Goal: Information Seeking & Learning: Learn about a topic

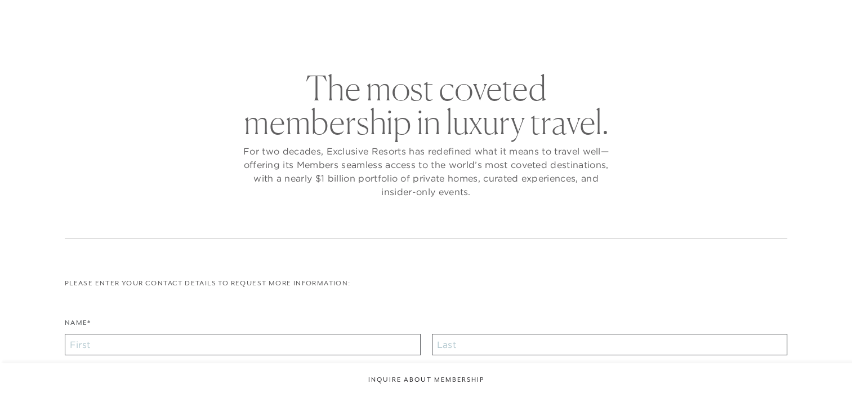
scroll to position [20, 0]
checkbox input "false"
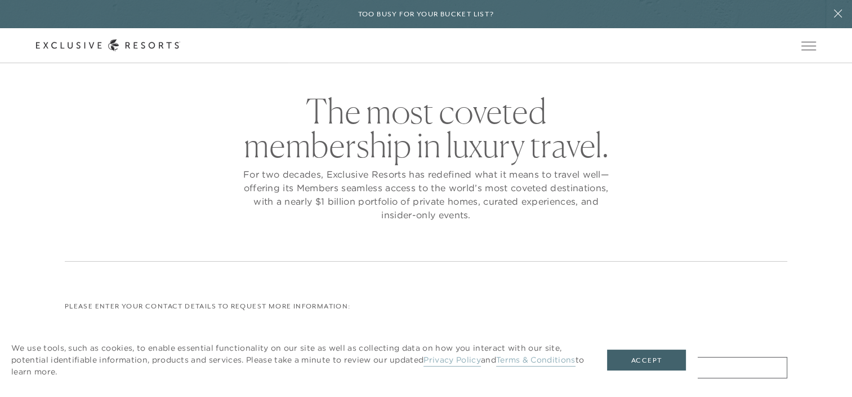
scroll to position [0, 0]
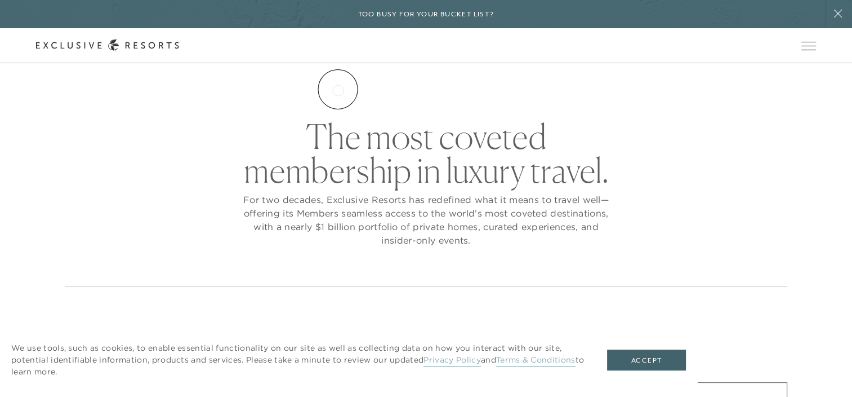
click at [0, 0] on link "The Collection" at bounding box center [0, 0] width 0 height 0
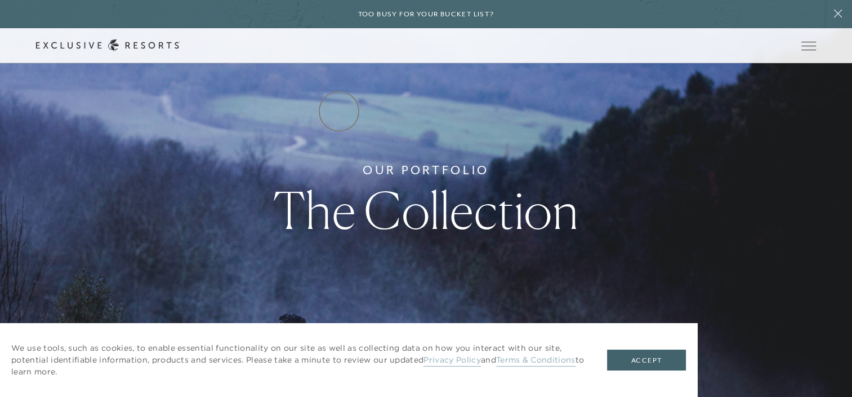
click at [0, 0] on link "Residence Collection" at bounding box center [0, 0] width 0 height 0
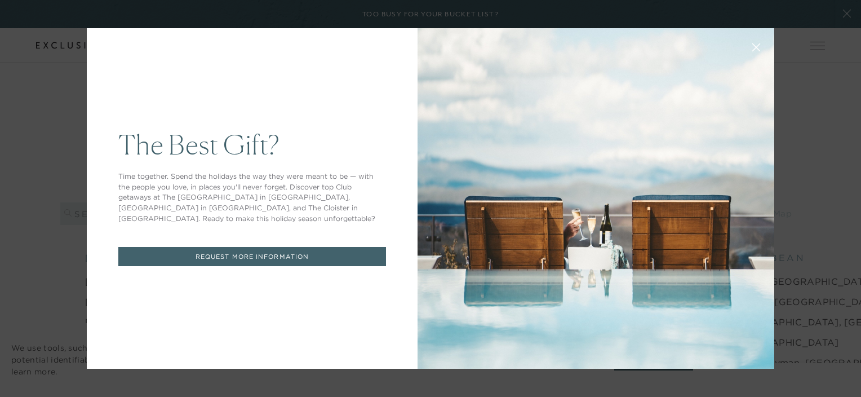
click at [752, 53] on button at bounding box center [756, 46] width 27 height 27
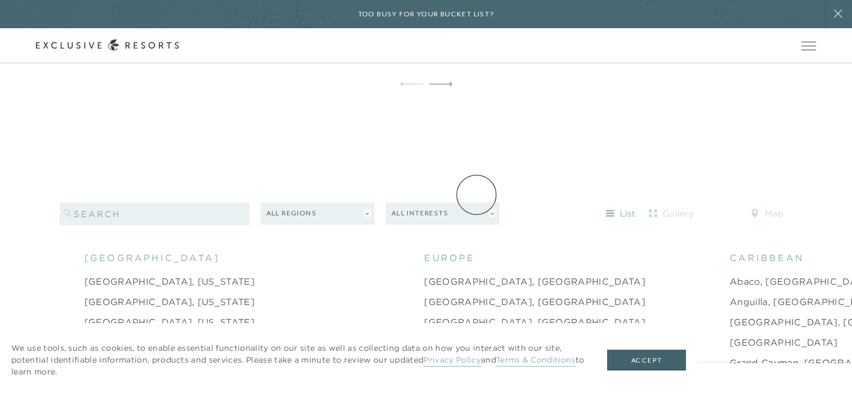
click at [477, 202] on button "All Interests" at bounding box center [443, 213] width 114 height 22
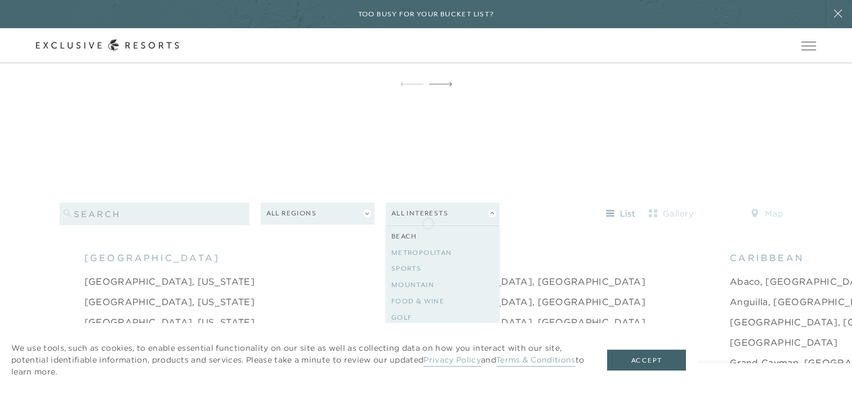
click at [428, 228] on link "Beach" at bounding box center [443, 236] width 103 height 16
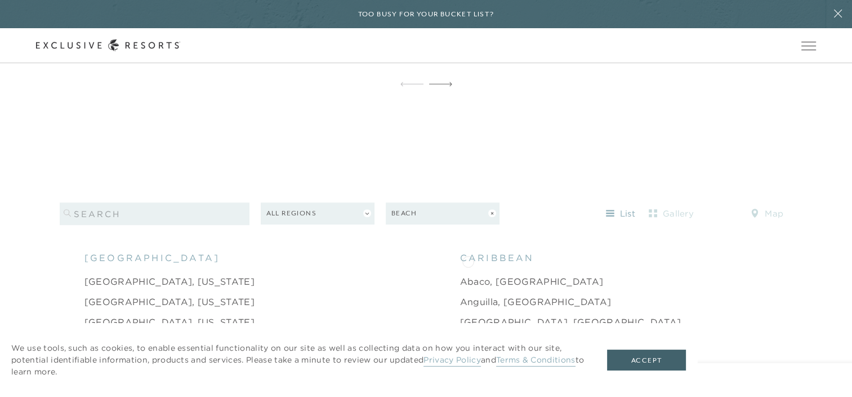
click at [468, 274] on link "Abaco, [GEOGRAPHIC_DATA]" at bounding box center [532, 281] width 144 height 14
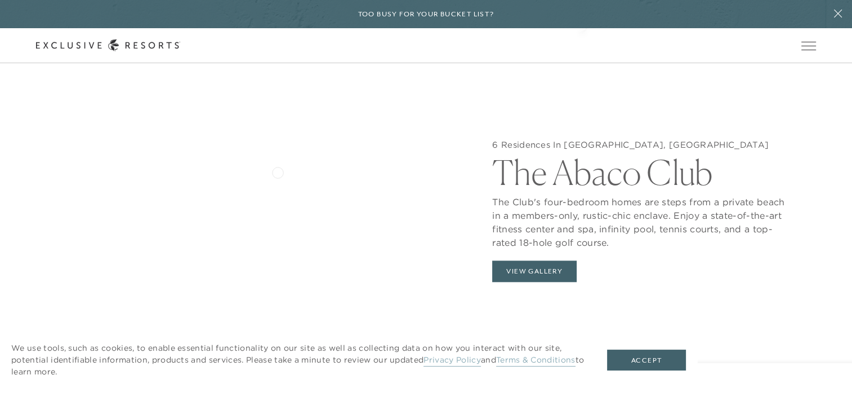
scroll to position [1112, 0]
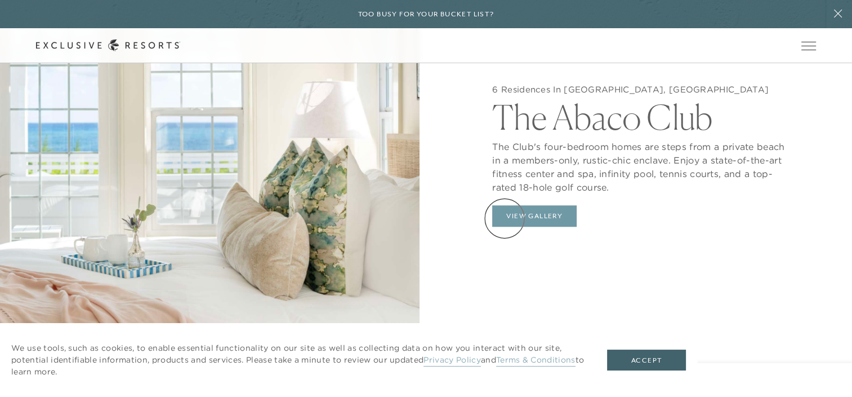
click at [505, 218] on button "View Gallery" at bounding box center [534, 215] width 85 height 21
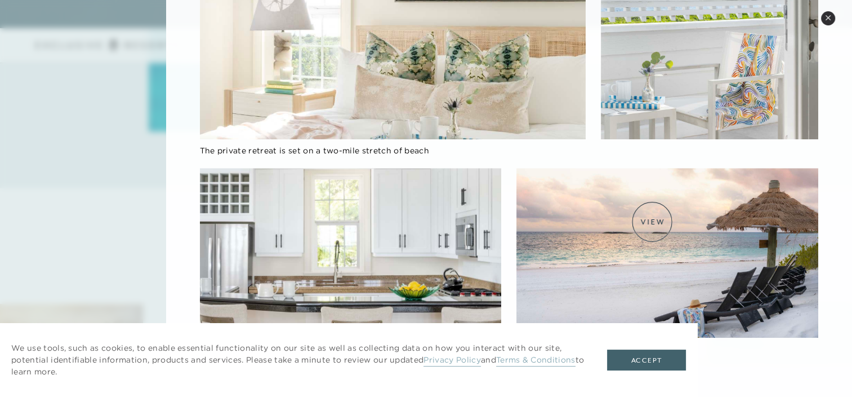
scroll to position [1957, 0]
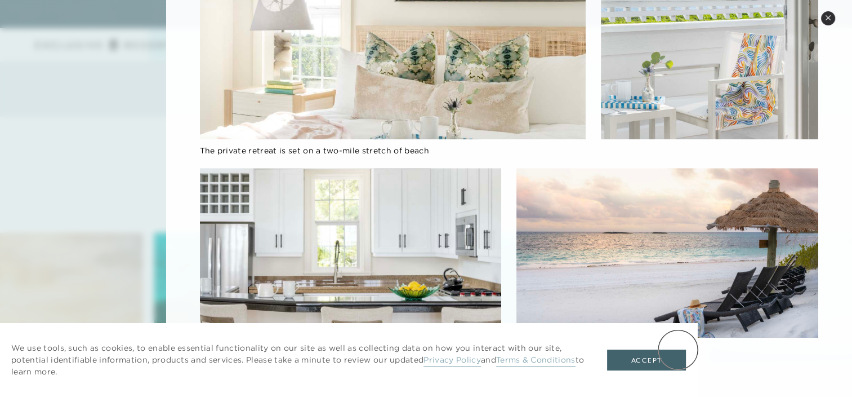
click at [678, 349] on button "Accept" at bounding box center [646, 359] width 79 height 21
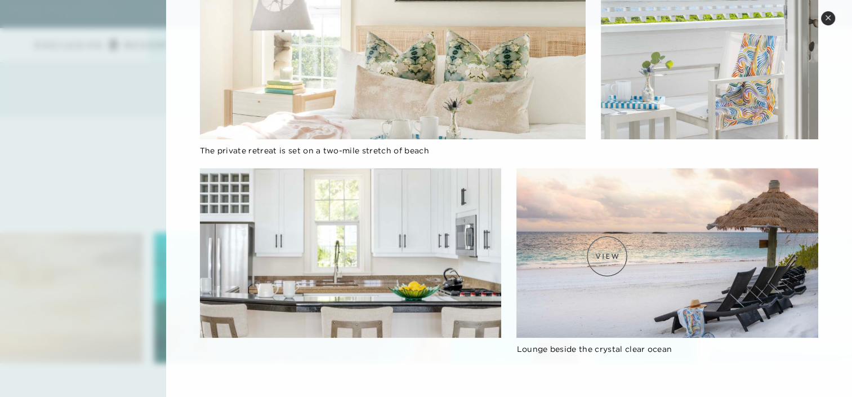
scroll to position [2183, 0]
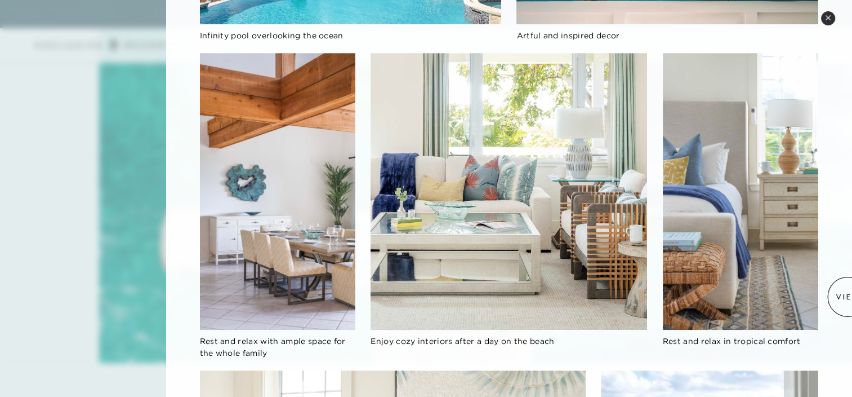
scroll to position [974, 0]
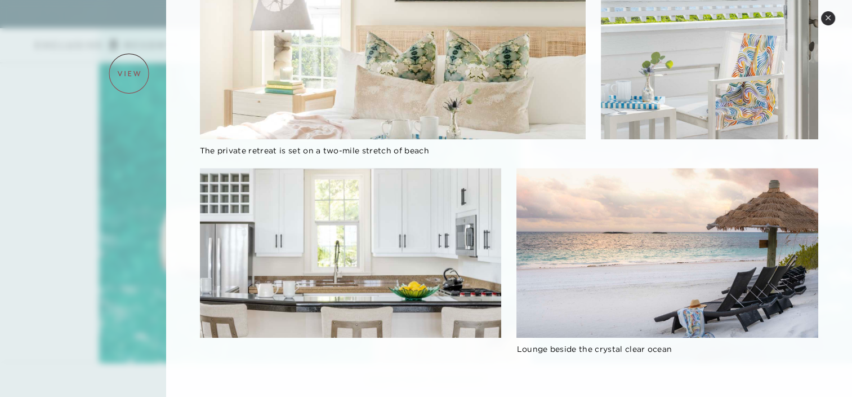
click at [129, 73] on div at bounding box center [426, 198] width 852 height 397
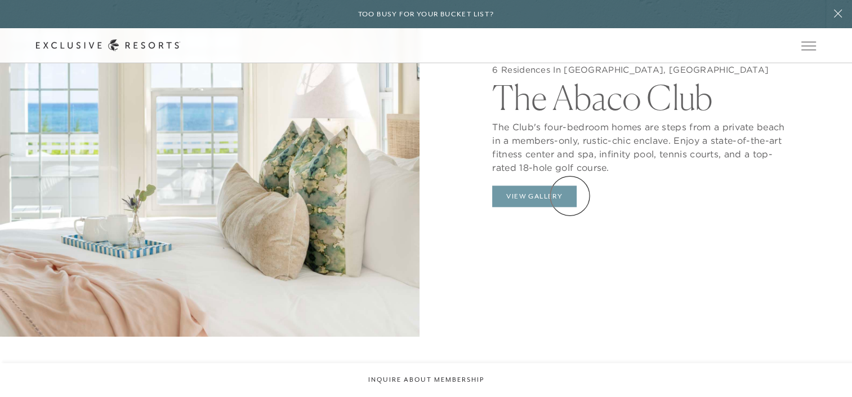
click at [570, 196] on button "View Gallery" at bounding box center [534, 195] width 85 height 21
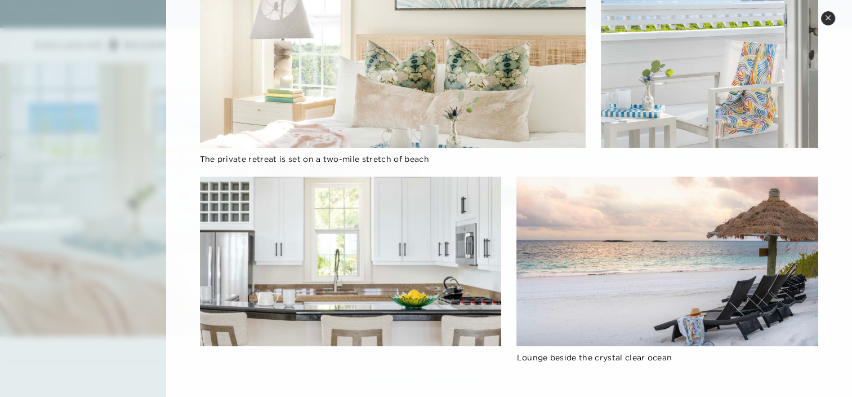
scroll to position [974, 0]
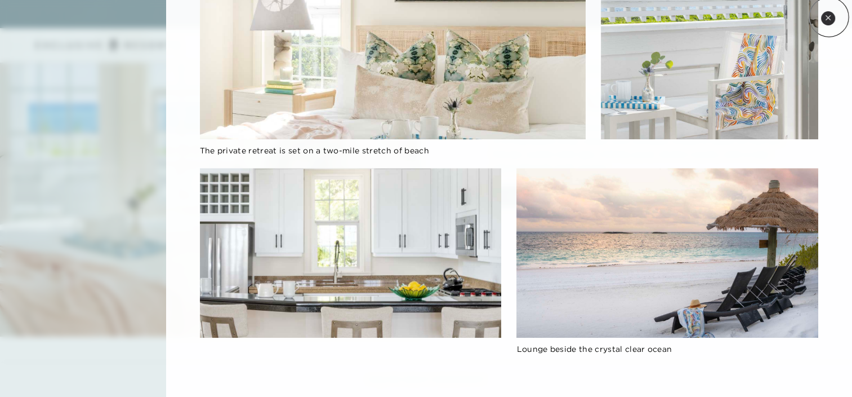
click at [829, 17] on icon at bounding box center [828, 17] width 5 height 5
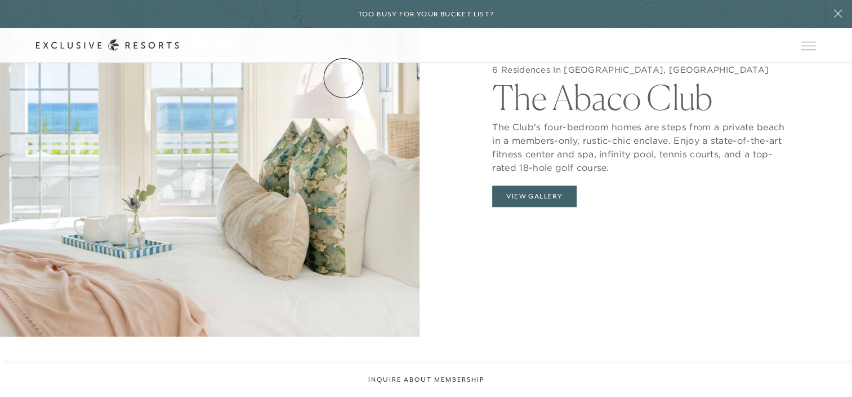
click at [0, 0] on link "The Collection" at bounding box center [0, 0] width 0 height 0
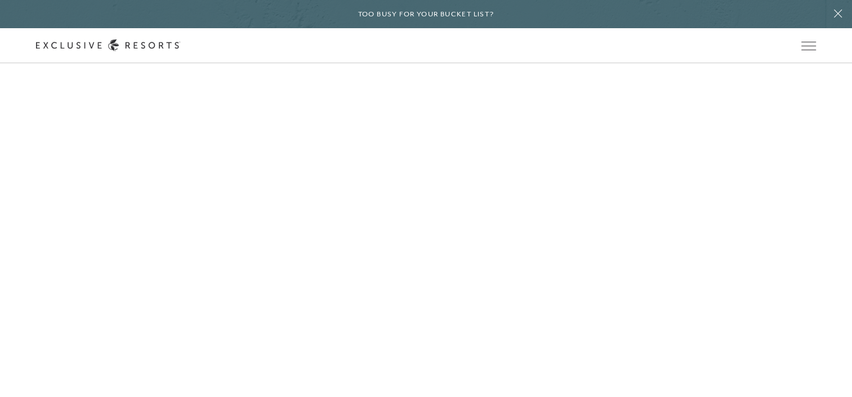
scroll to position [7796, 0]
